Goal: Information Seeking & Learning: Learn about a topic

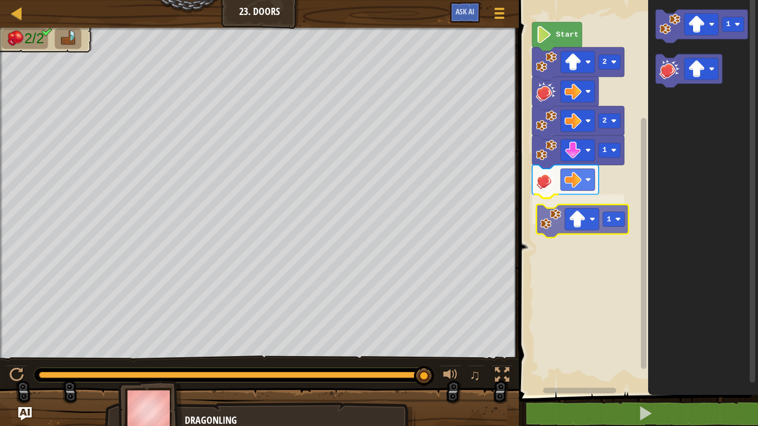
click at [539, 216] on div "Start 2 2 1 1 1 1" at bounding box center [636, 194] width 242 height 400
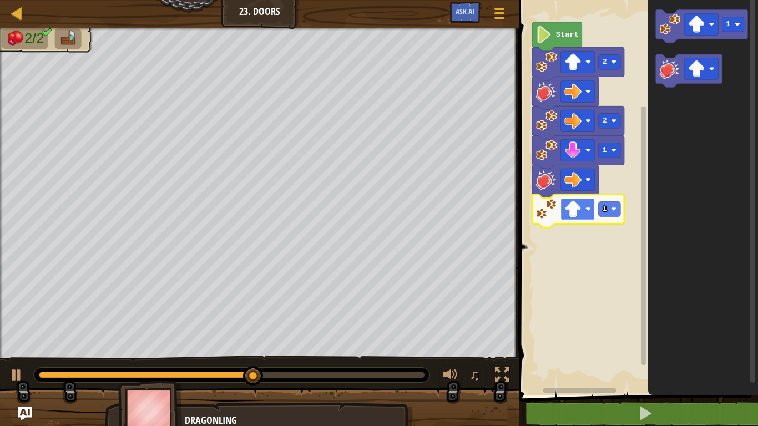
click at [577, 207] on image "Blockly Workspace" at bounding box center [573, 209] width 17 height 17
click at [611, 207] on image "Blockly Workspace" at bounding box center [614, 209] width 6 height 6
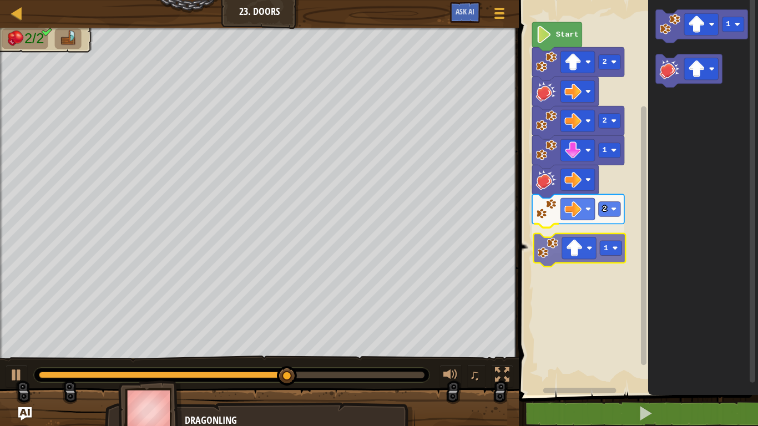
click at [553, 242] on div "Start 2 2 1 2 1 1 1" at bounding box center [636, 194] width 242 height 400
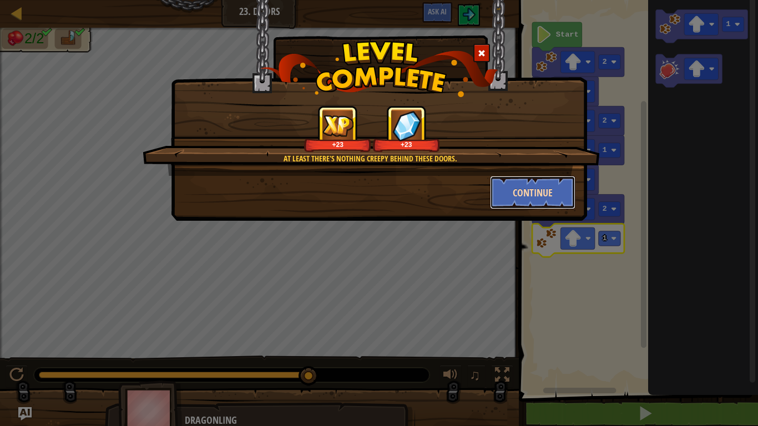
click at [560, 184] on button "Continue" at bounding box center [533, 192] width 86 height 33
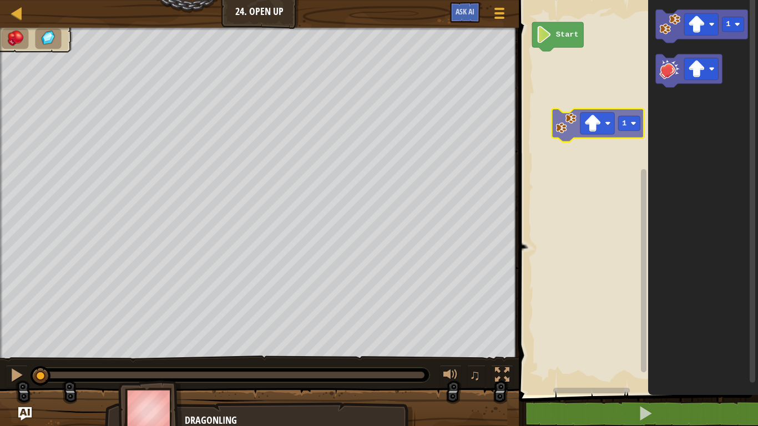
click at [568, 130] on div "Start 1 1 1" at bounding box center [636, 194] width 242 height 400
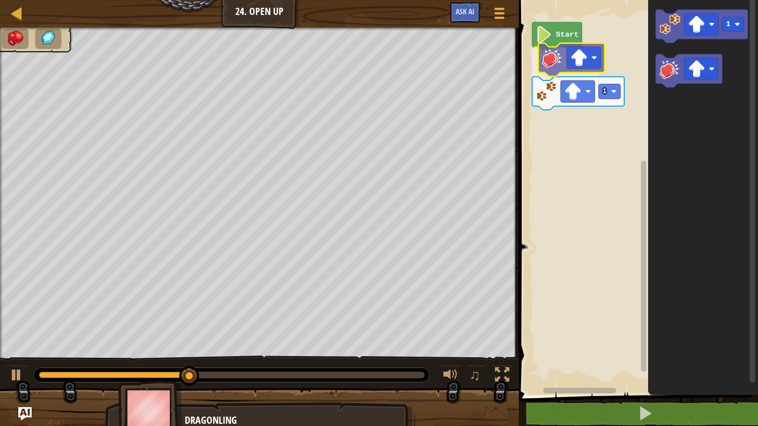
click at [546, 50] on div "Start 1 1" at bounding box center [636, 194] width 242 height 400
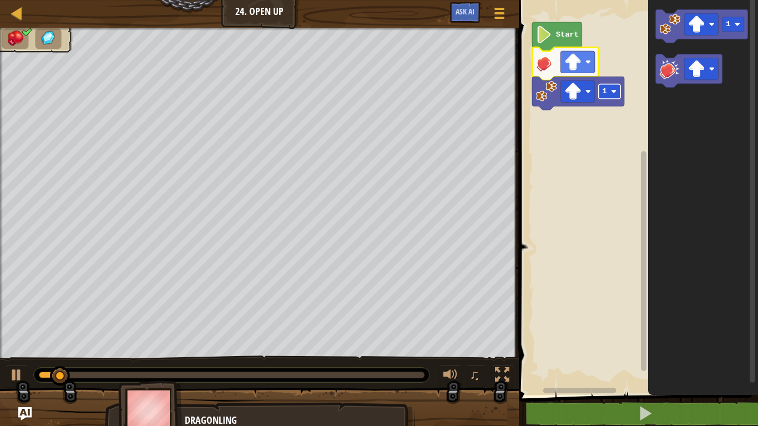
click at [607, 85] on rect "Blockly Workspace" at bounding box center [609, 91] width 22 height 15
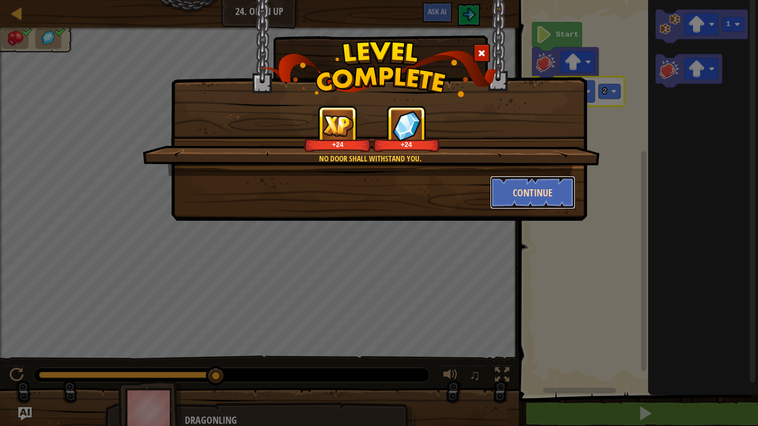
click at [517, 195] on button "Continue" at bounding box center [533, 192] width 86 height 33
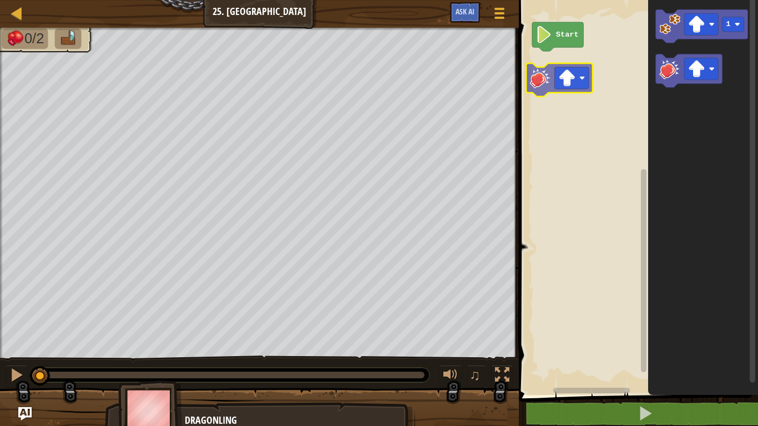
click at [536, 78] on div "Start 1" at bounding box center [636, 194] width 242 height 400
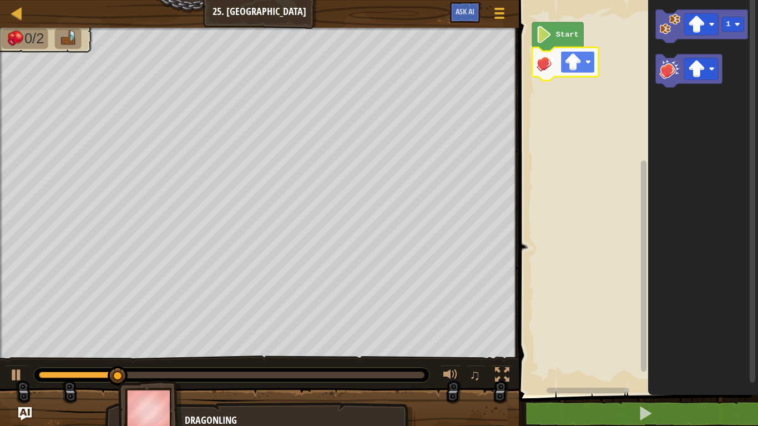
click at [587, 64] on image "Blockly Workspace" at bounding box center [588, 62] width 6 height 6
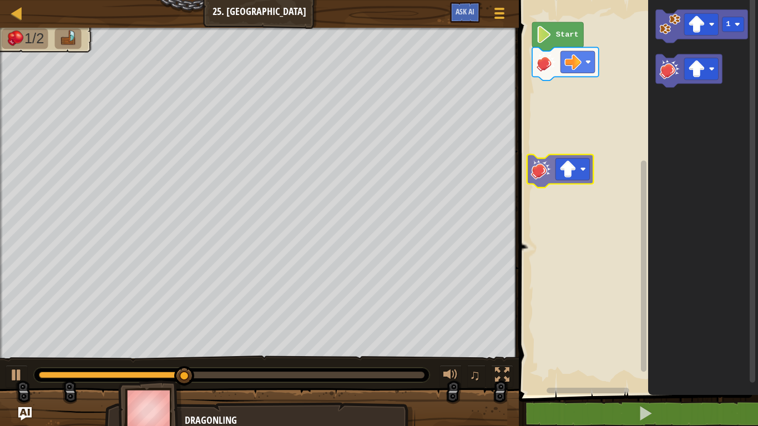
click at [540, 162] on div "Start 1" at bounding box center [636, 194] width 242 height 400
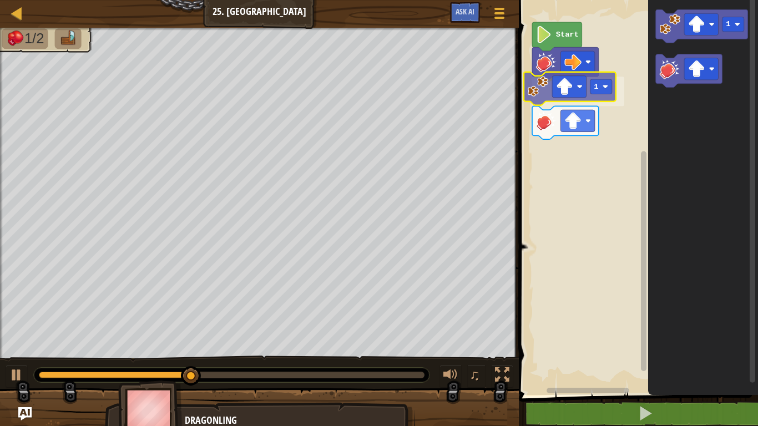
click at [531, 87] on div "1 Start 1 1" at bounding box center [636, 194] width 242 height 400
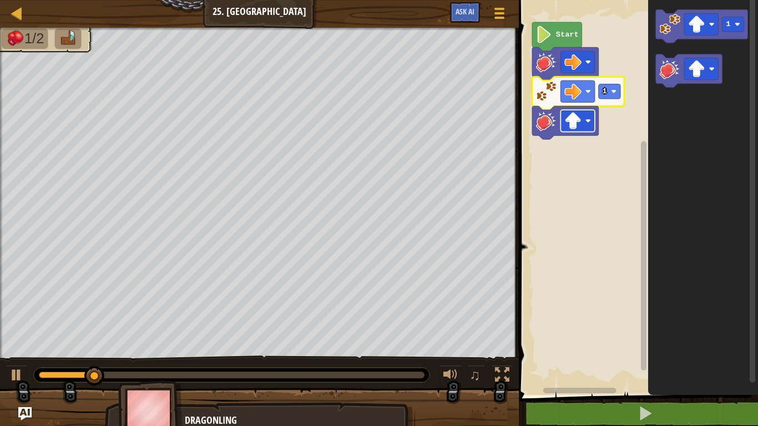
click at [571, 126] on image "Blockly Workspace" at bounding box center [573, 120] width 17 height 17
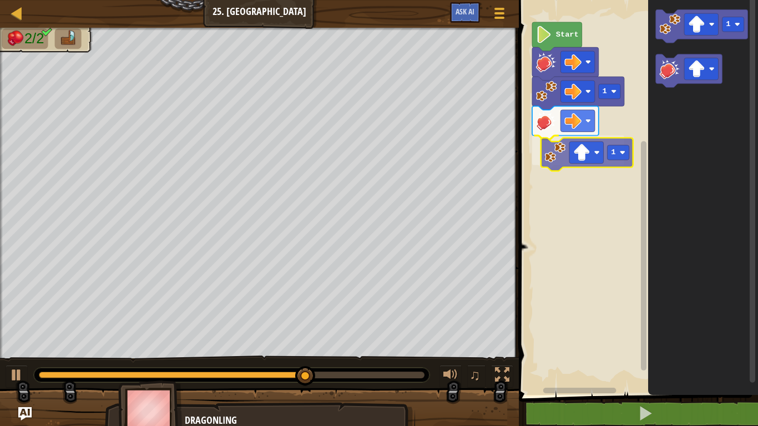
click at [550, 158] on div "Start 1 1 1 1" at bounding box center [636, 194] width 242 height 400
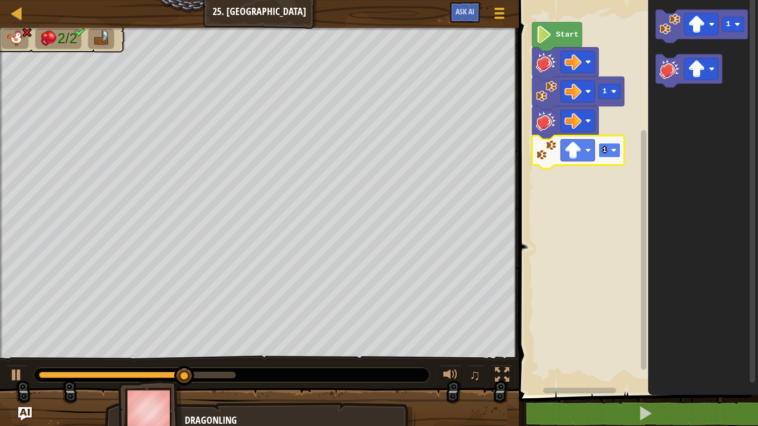
click at [612, 146] on rect "Blockly Workspace" at bounding box center [609, 150] width 22 height 15
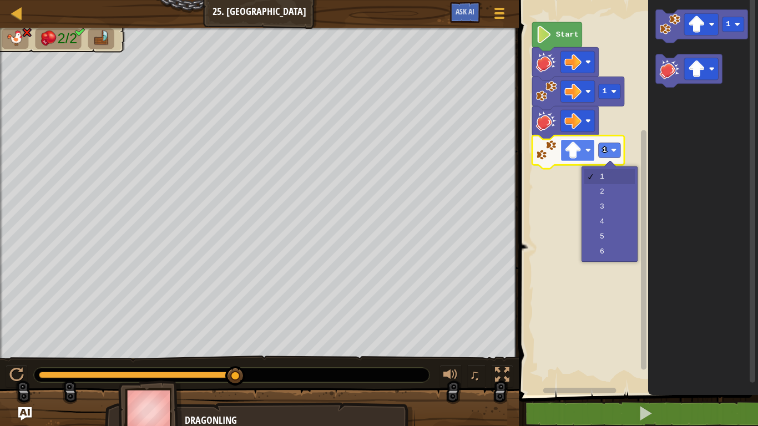
click at [582, 145] on rect "Blockly Workspace" at bounding box center [578, 150] width 34 height 22
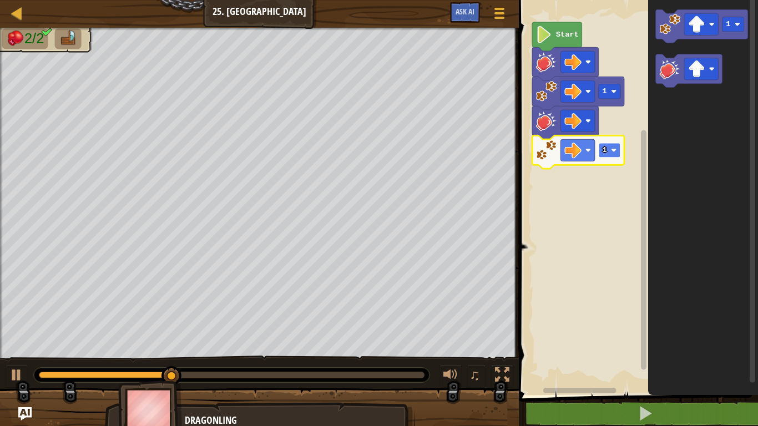
click at [615, 145] on rect "Blockly Workspace" at bounding box center [609, 150] width 22 height 15
